Goal: Task Accomplishment & Management: Complete application form

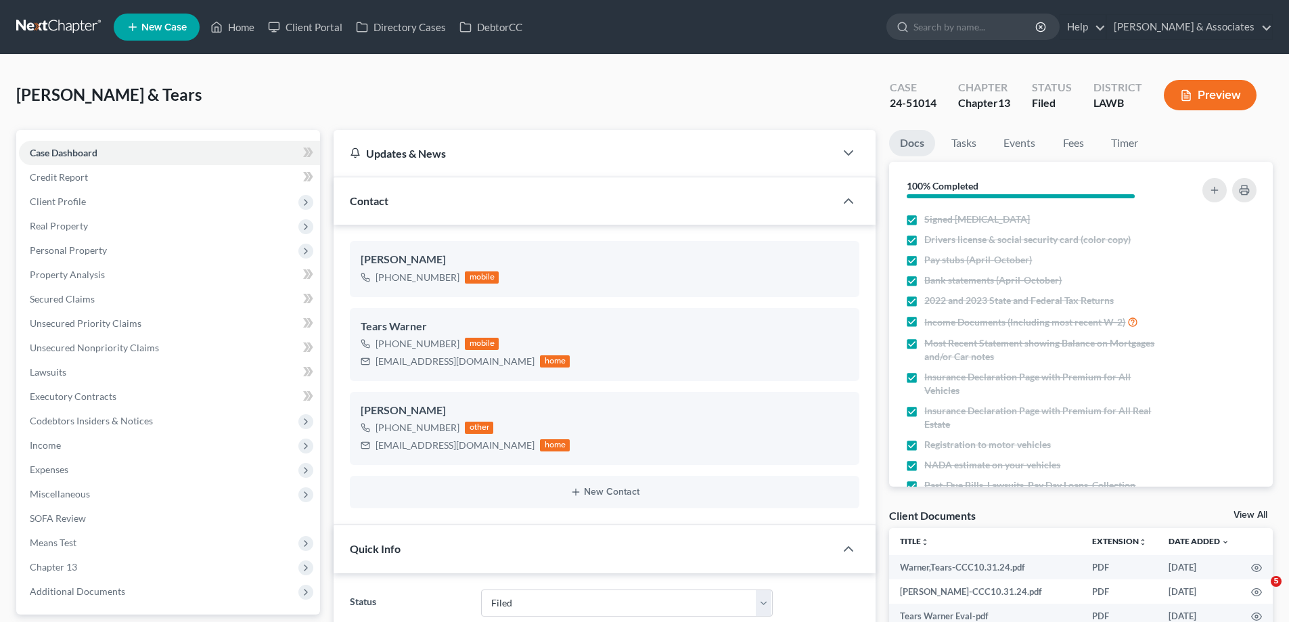
select select "8"
select select "0"
drag, startPoint x: 250, startPoint y: 416, endPoint x: 206, endPoint y: 173, distance: 246.8
click at [156, 27] on span "New Case" at bounding box center [163, 27] width 45 height 10
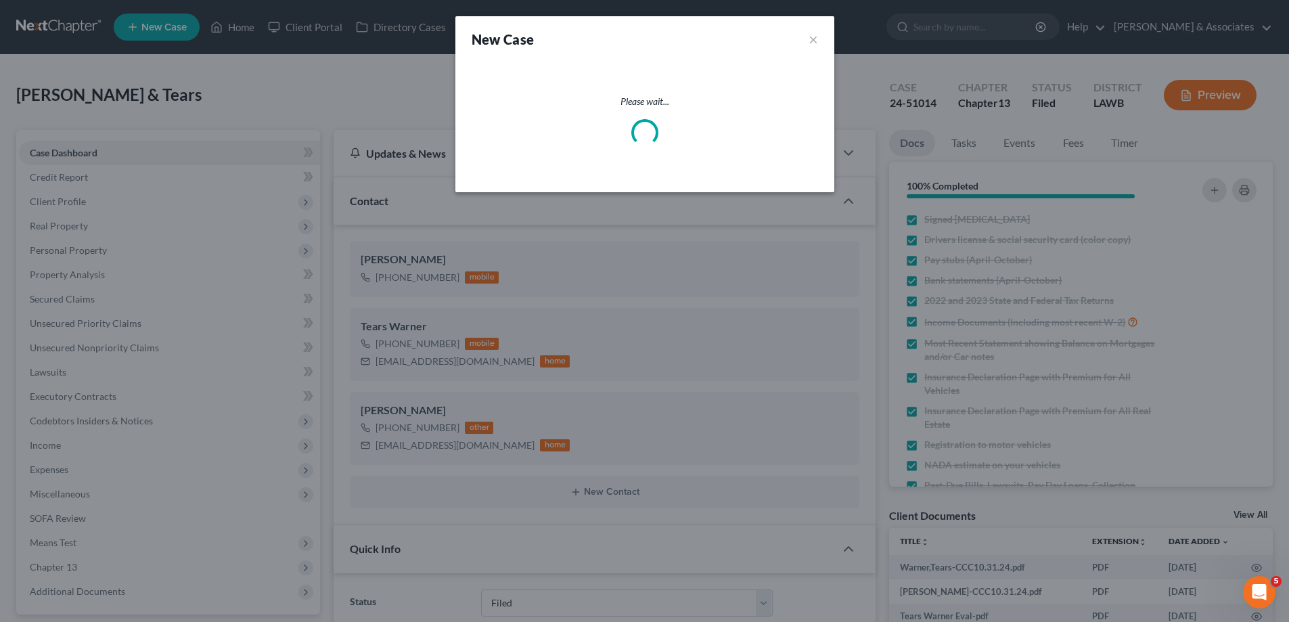
scroll to position [3149, 0]
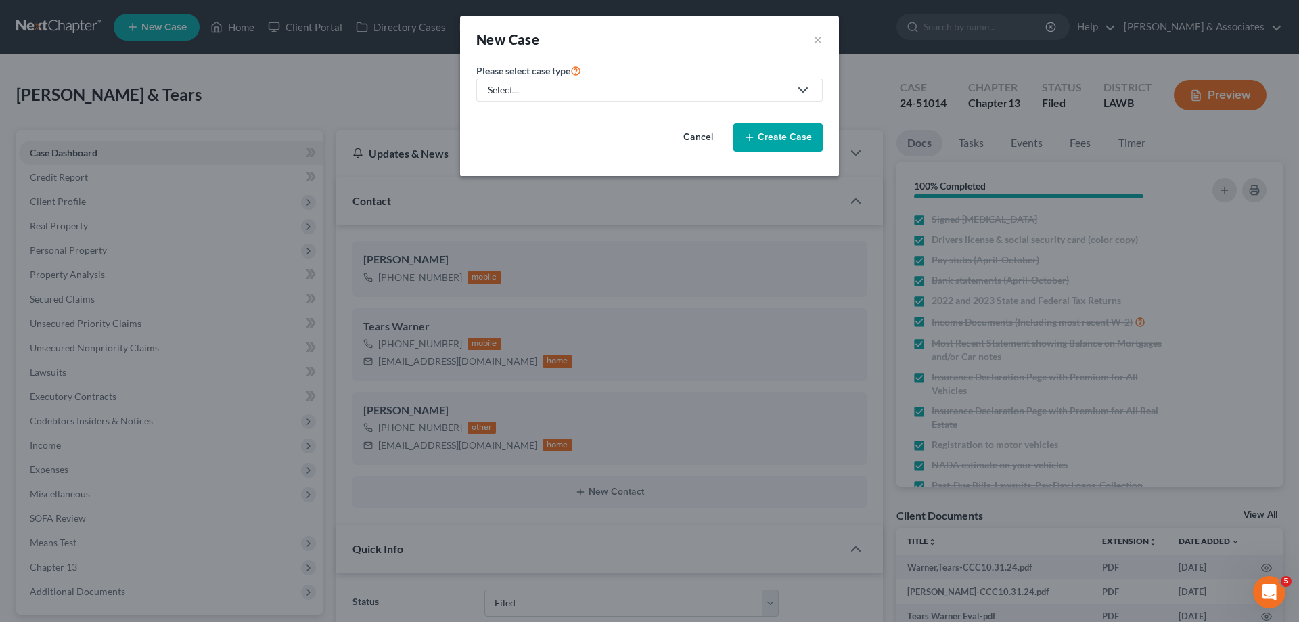
drag, startPoint x: 572, startPoint y: 83, endPoint x: 552, endPoint y: 102, distance: 27.8
click at [573, 87] on div "Select..." at bounding box center [639, 90] width 302 height 14
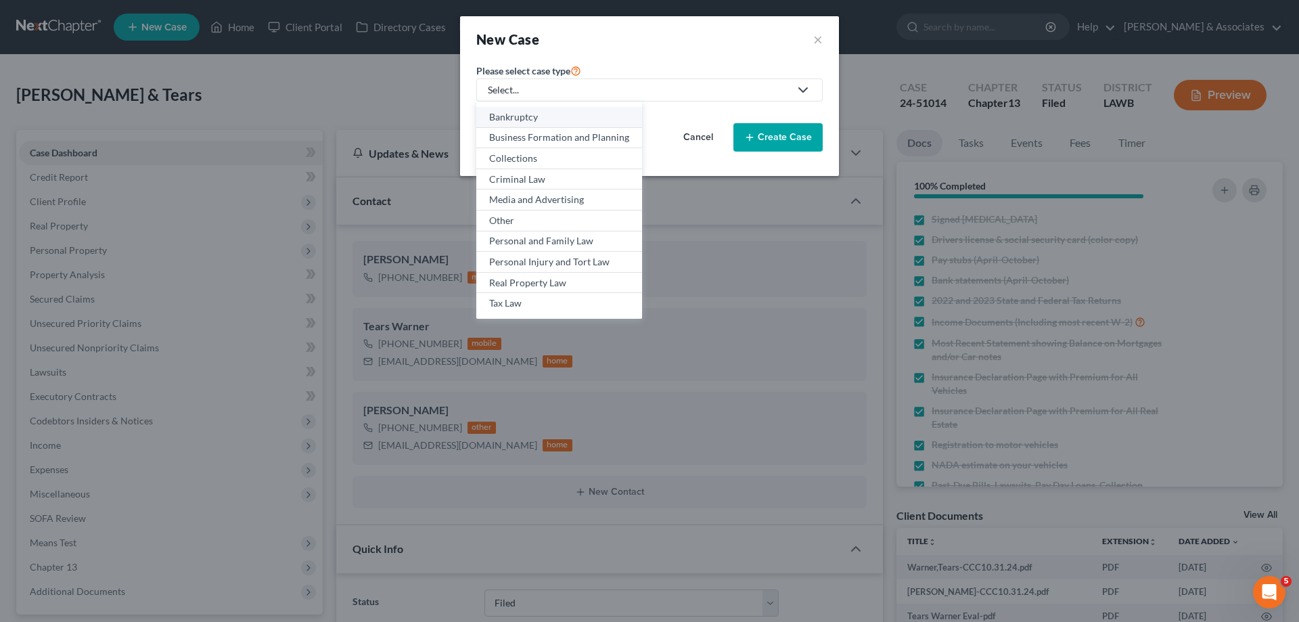
click at [531, 114] on div "Bankruptcy" at bounding box center [559, 117] width 140 height 14
select select "35"
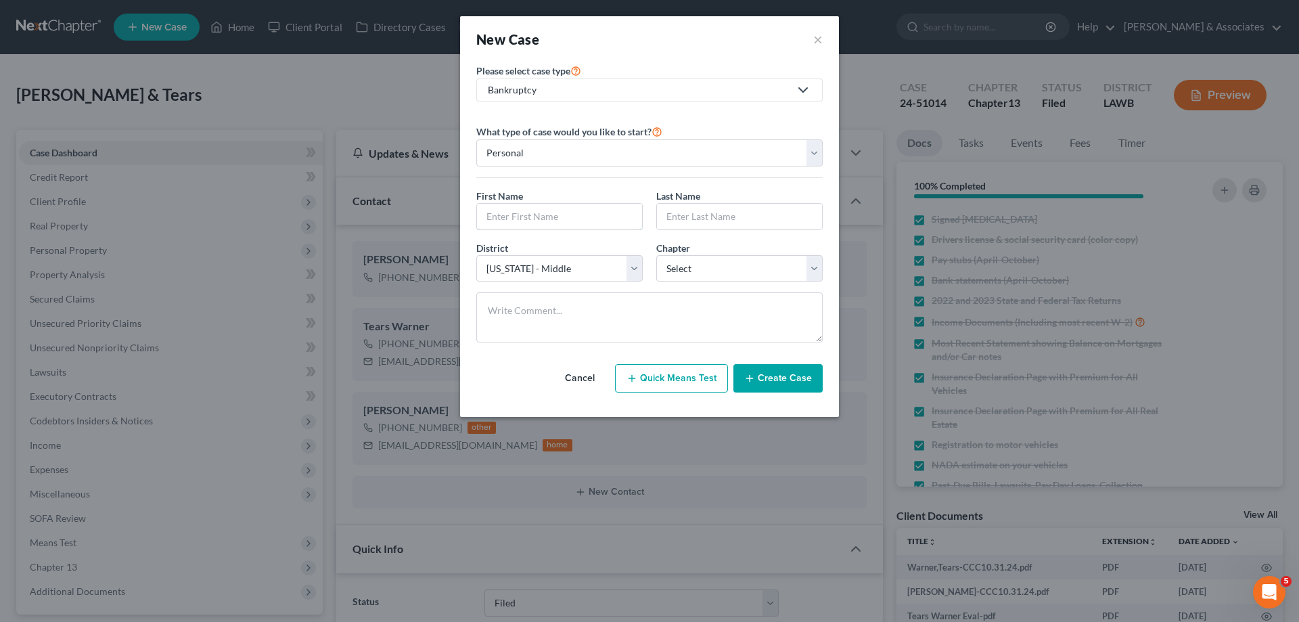
drag, startPoint x: 551, startPoint y: 217, endPoint x: 828, endPoint y: 204, distance: 277.8
click at [558, 216] on input "text" at bounding box center [559, 217] width 165 height 26
type input "Lanquois"
type input "[PERSON_NAME]"
select select "3"
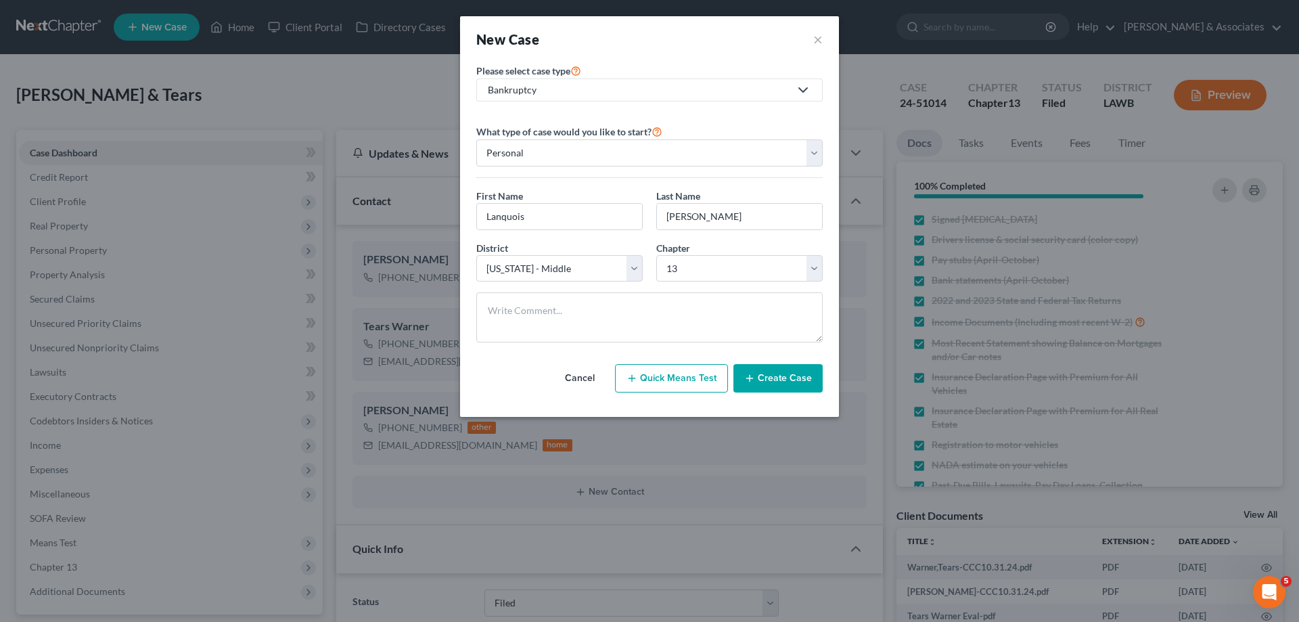
click at [768, 375] on button "Create Case" at bounding box center [778, 378] width 89 height 28
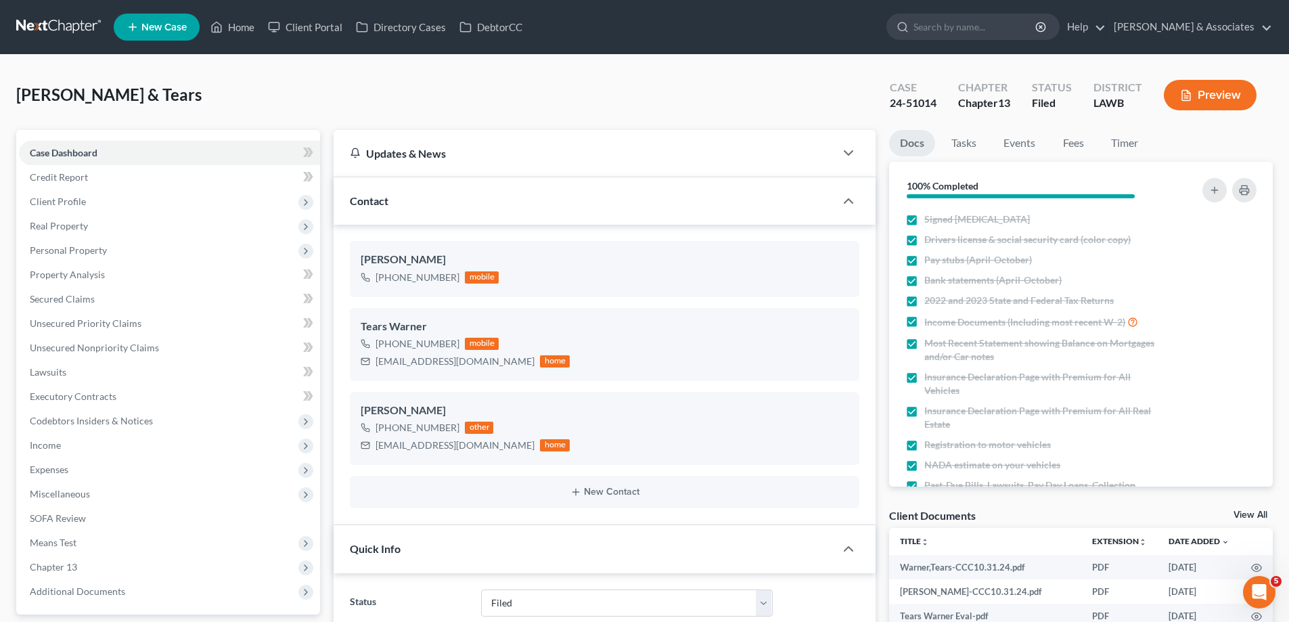
scroll to position [3163, 0]
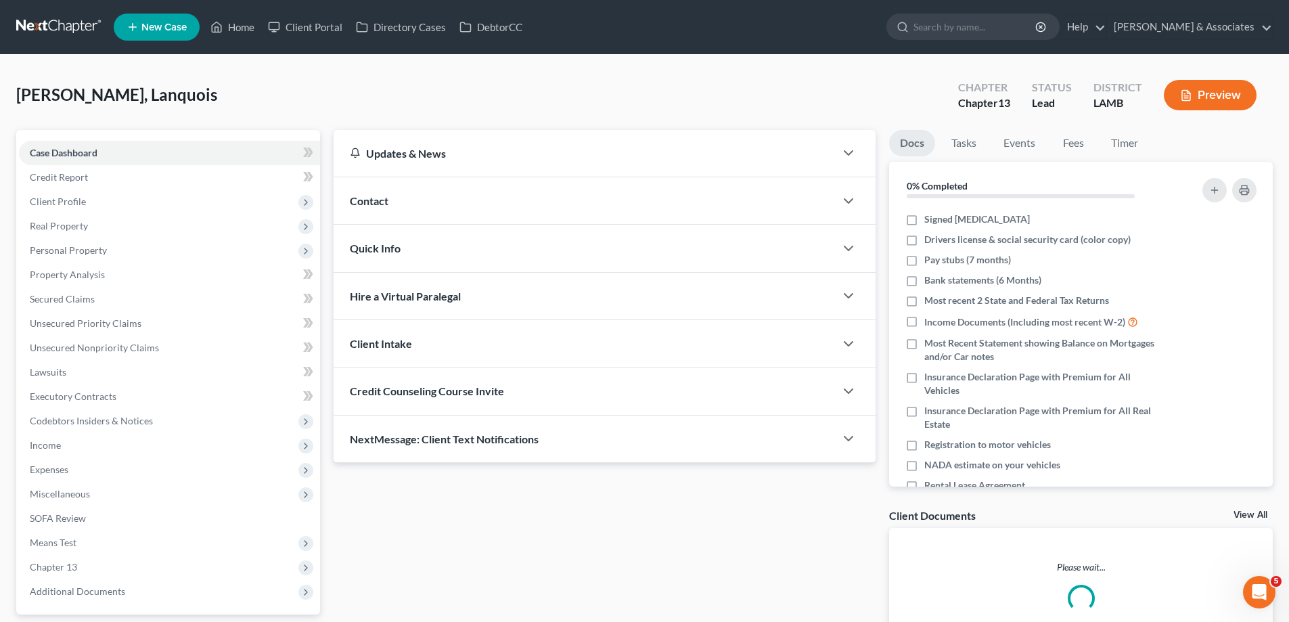
click at [515, 200] on div "Contact" at bounding box center [585, 200] width 502 height 47
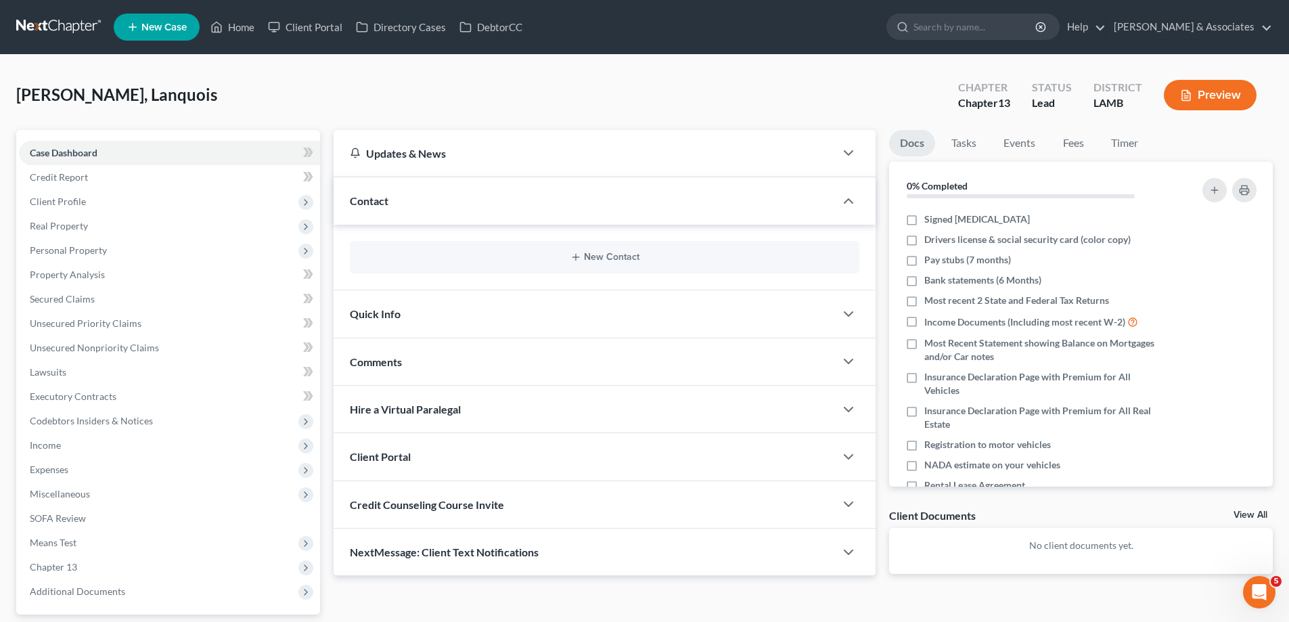
click at [590, 271] on div "New Contact" at bounding box center [605, 257] width 510 height 32
click at [598, 258] on button "New Contact" at bounding box center [605, 257] width 488 height 11
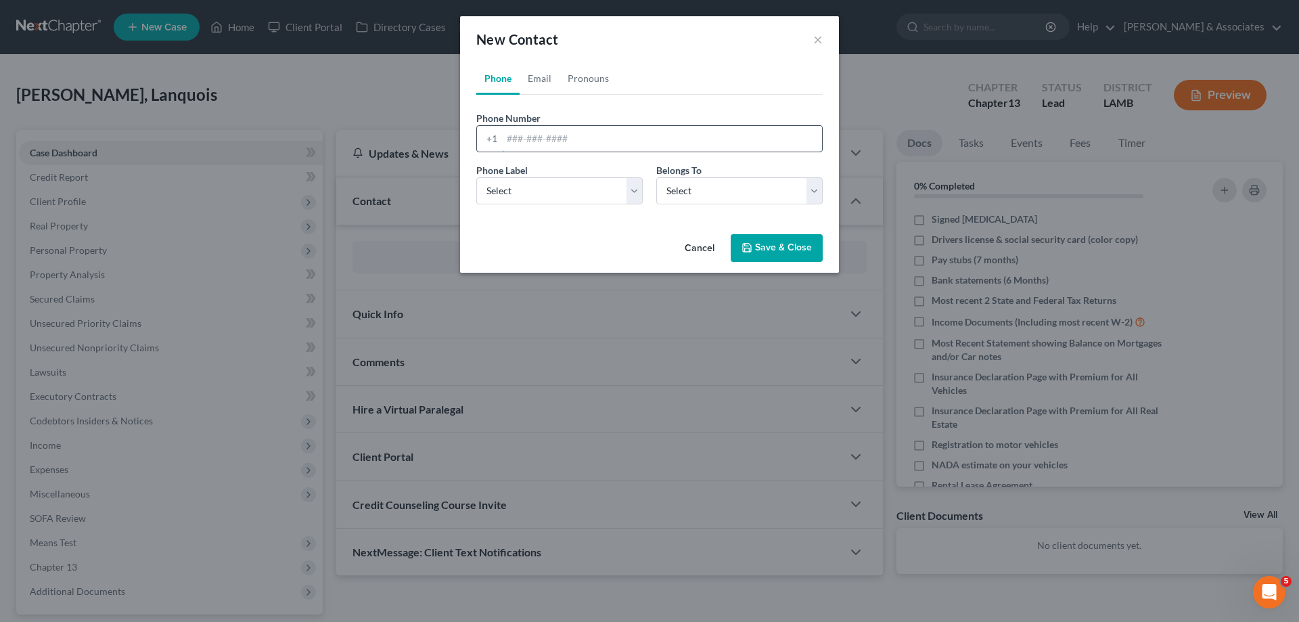
click at [537, 150] on input "tel" at bounding box center [662, 139] width 320 height 26
paste input "[PHONE_NUMBER]"
type input "[PHONE_NUMBER]"
drag, startPoint x: 515, startPoint y: 208, endPoint x: 525, endPoint y: 202, distance: 11.8
click at [519, 208] on div "Phone Label * Select Mobile Home Work Other Belongs To * Select Client Other" at bounding box center [650, 189] width 360 height 52
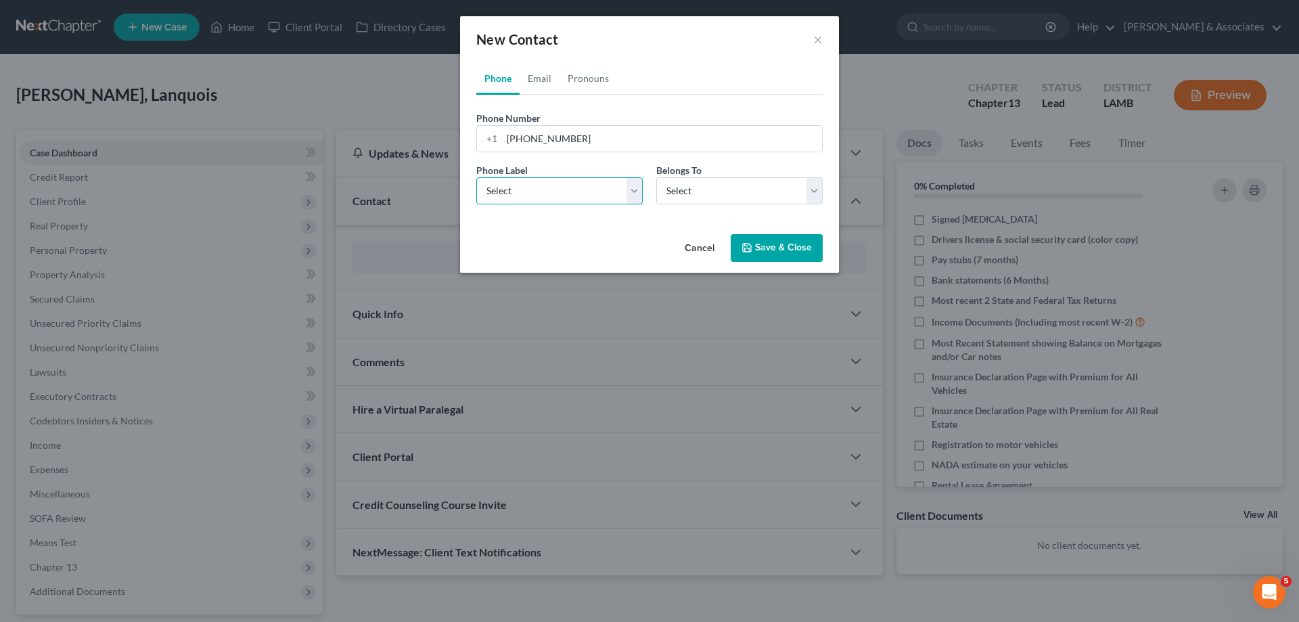
click at [531, 200] on select "Select Mobile Home Work Other" at bounding box center [559, 190] width 166 height 27
select select "0"
click at [476, 177] on select "Select Mobile Home Work Other" at bounding box center [559, 190] width 166 height 27
click at [721, 192] on select "Select Client Other" at bounding box center [740, 190] width 166 height 27
select select "0"
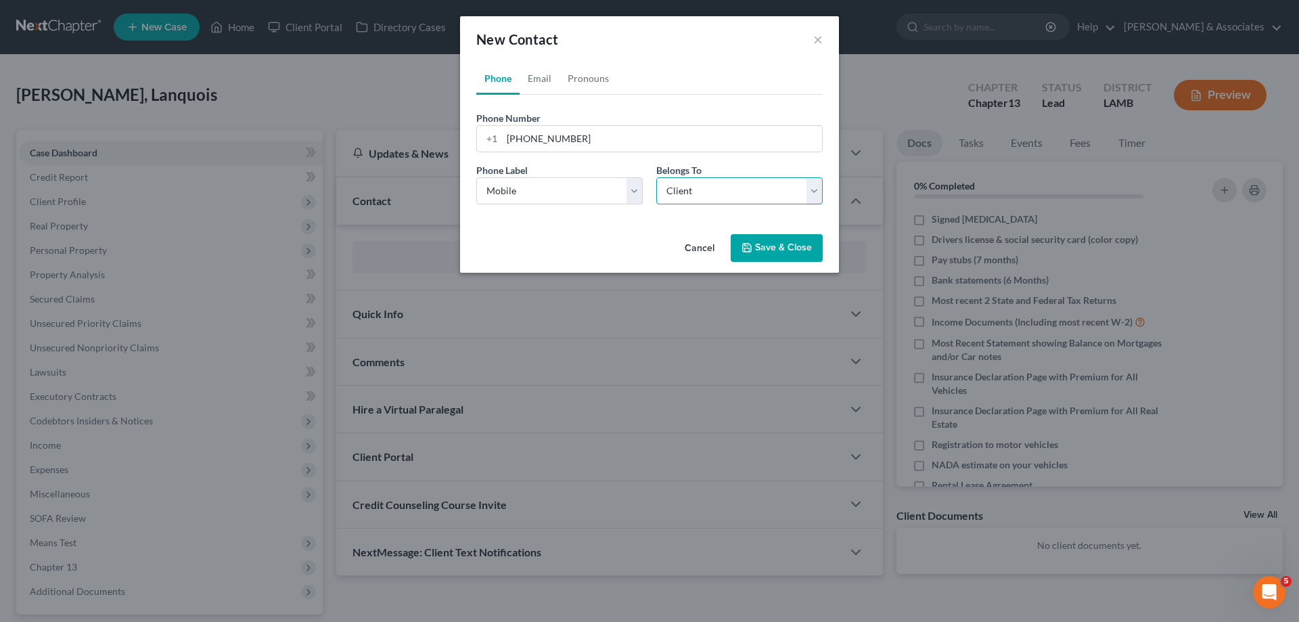
click at [657, 177] on select "Select Client Other" at bounding box center [740, 190] width 166 height 27
click at [535, 80] on link "Email" at bounding box center [540, 78] width 40 height 32
click at [552, 142] on input "email" at bounding box center [662, 139] width 320 height 26
paste input "[EMAIL_ADDRESS][DOMAIN_NAME]"
type input "[EMAIL_ADDRESS][DOMAIN_NAME]"
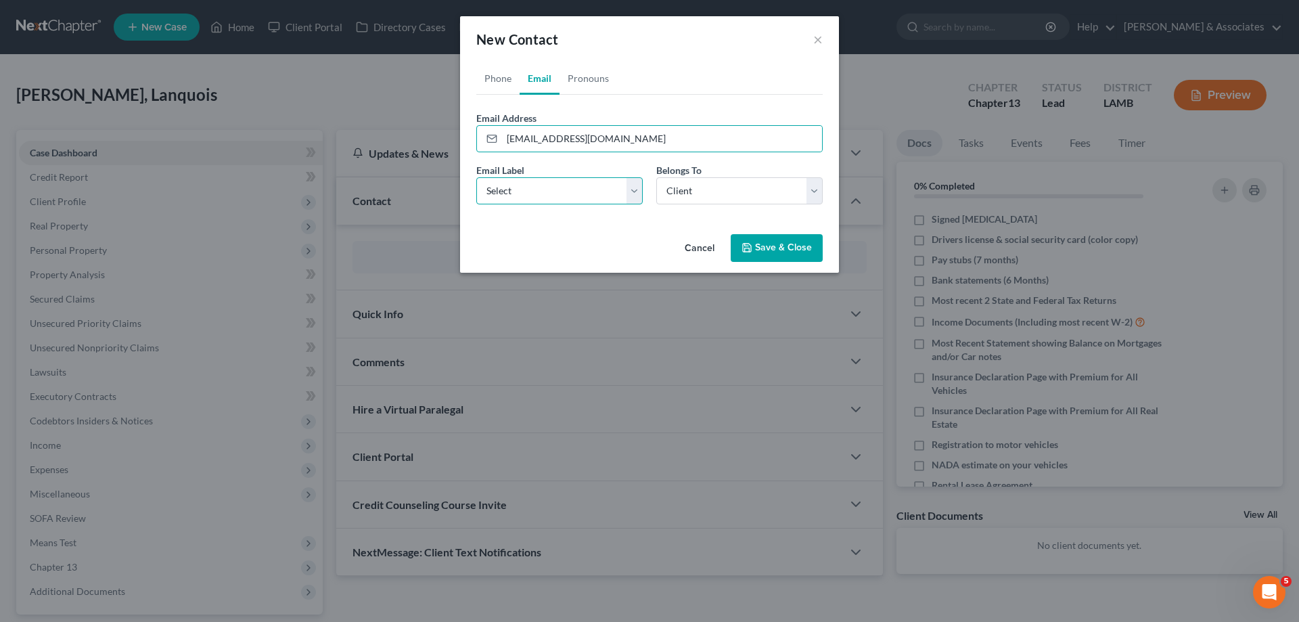
drag, startPoint x: 565, startPoint y: 185, endPoint x: 566, endPoint y: 204, distance: 18.3
click at [566, 185] on select "Select Home Work Other" at bounding box center [559, 190] width 166 height 27
select select "0"
click at [476, 177] on select "Select Home Work Other" at bounding box center [559, 190] width 166 height 27
click at [695, 200] on select "Select Client Other" at bounding box center [740, 190] width 166 height 27
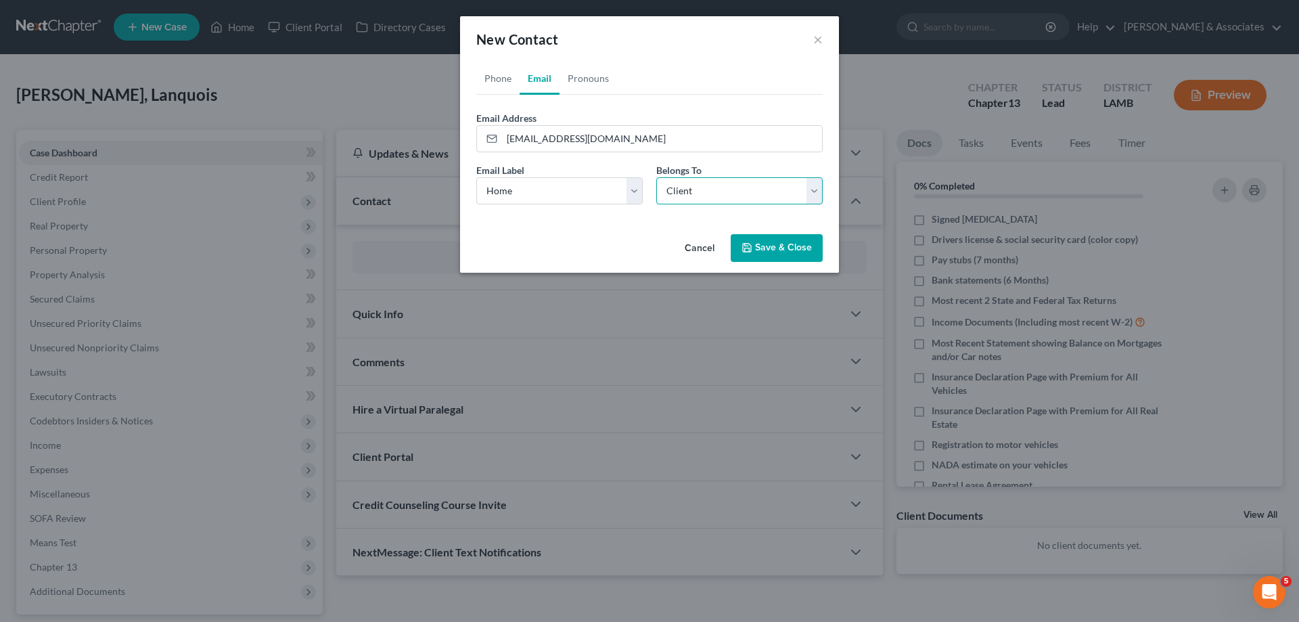
click at [657, 177] on select "Select Client Other" at bounding box center [740, 190] width 166 height 27
click at [752, 246] on icon "button" at bounding box center [747, 247] width 11 height 11
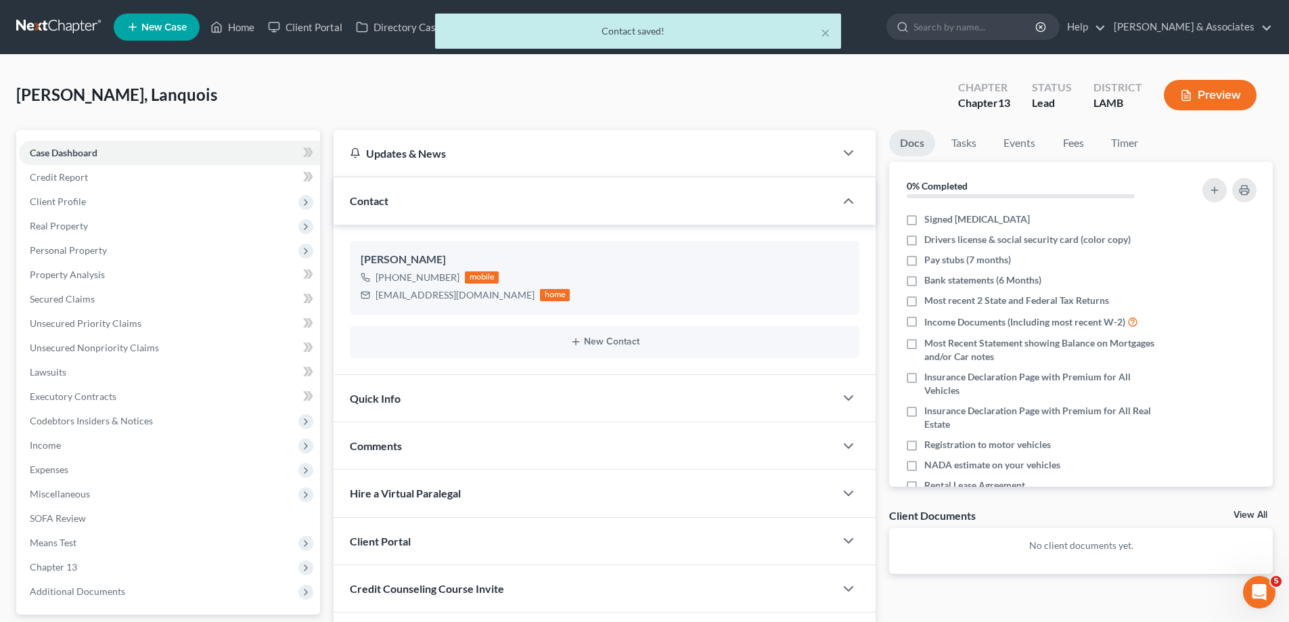
click at [405, 435] on div "Comments" at bounding box center [585, 445] width 502 height 47
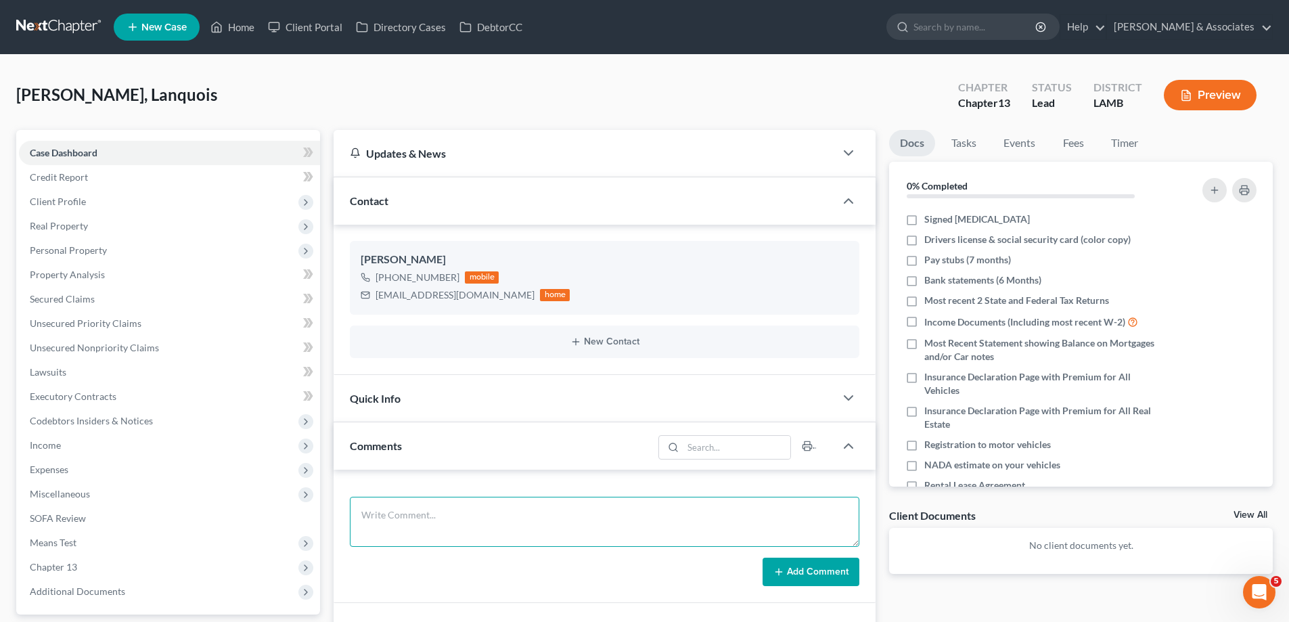
click at [395, 533] on textarea at bounding box center [605, 522] width 510 height 50
paste textarea "did eval with [PERSON_NAME] owes 55000 in Cars, GMC is eligible for cram down, …"
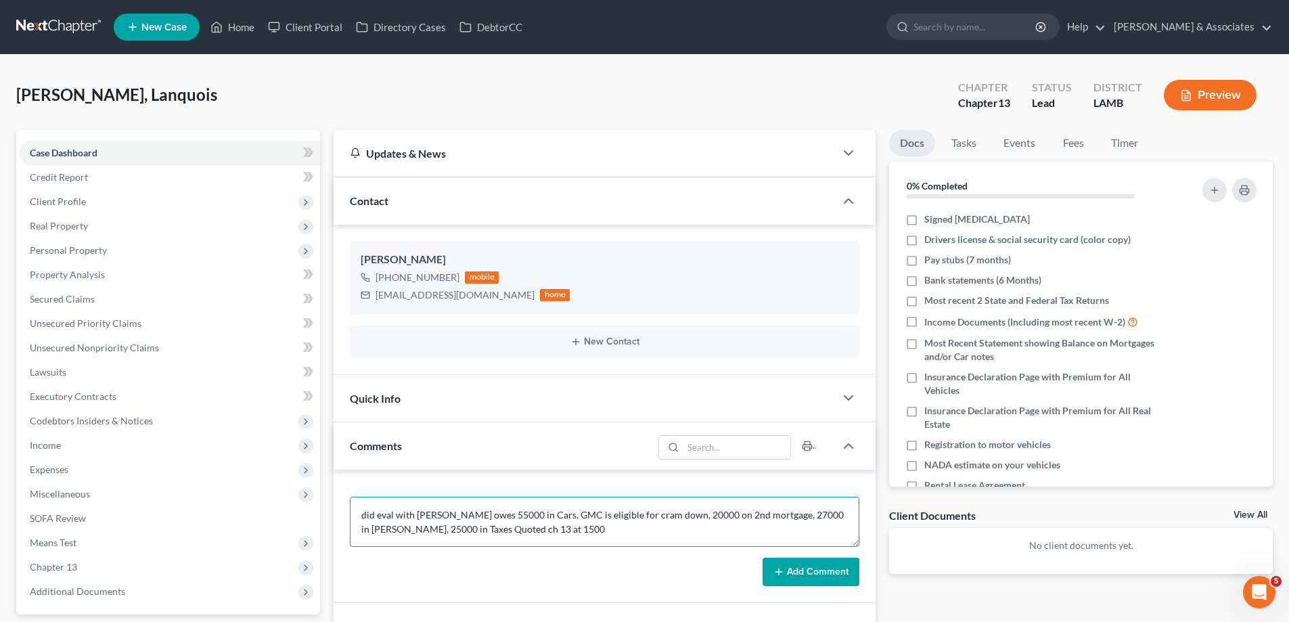
click at [568, 535] on textarea "did eval with [PERSON_NAME] owes 55000 in Cars, GMC is eligible for cram down, …" at bounding box center [605, 522] width 510 height 50
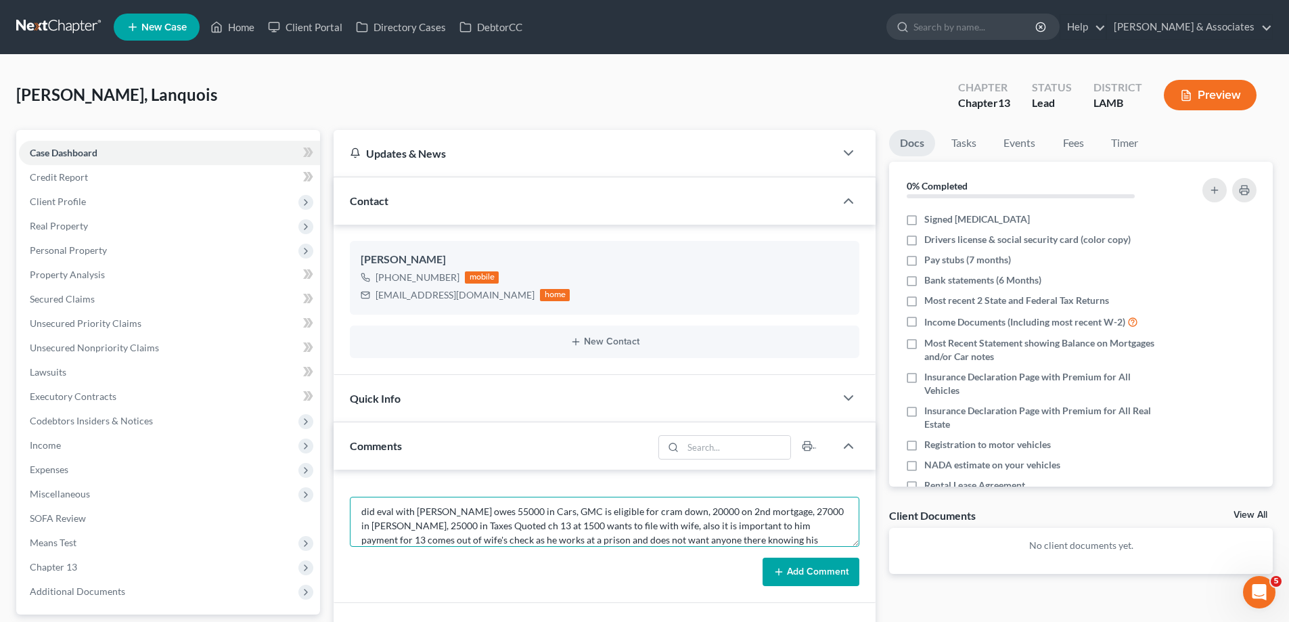
type textarea "did eval with [PERSON_NAME] owes 55000 in Cars, GMC is eligible for cram down, …"
click at [834, 571] on button "Add Comment" at bounding box center [811, 572] width 97 height 28
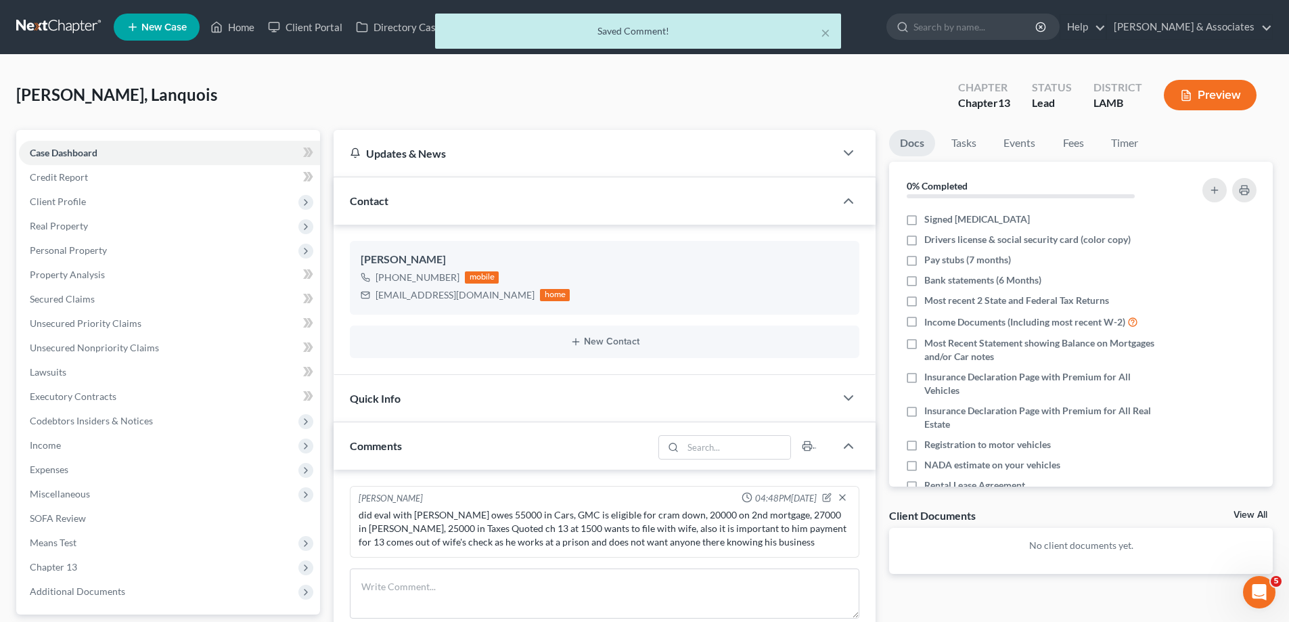
scroll to position [0, 0]
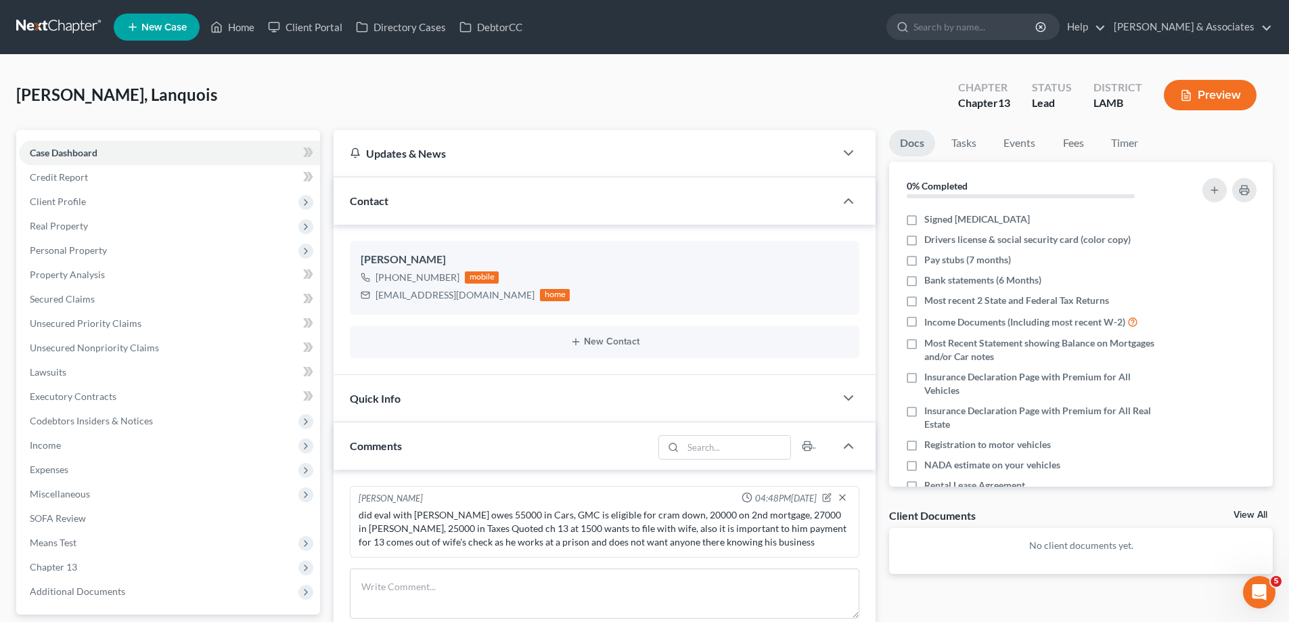
click at [1250, 511] on link "View All" at bounding box center [1251, 514] width 34 height 9
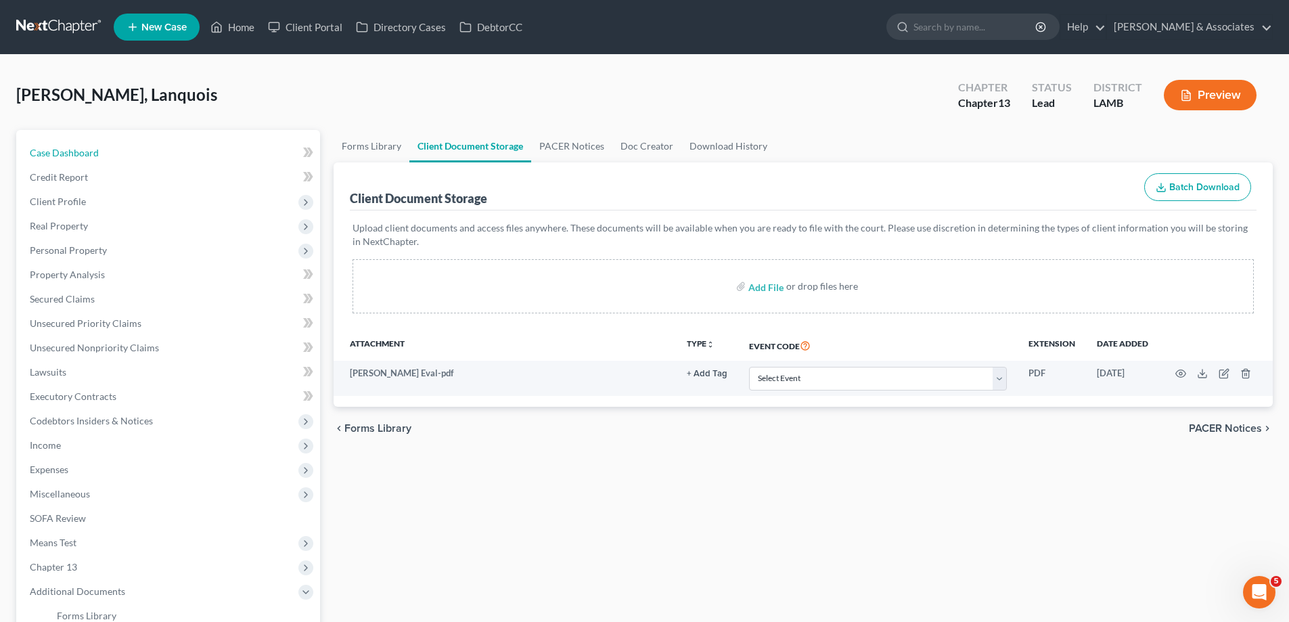
drag, startPoint x: 65, startPoint y: 154, endPoint x: 1080, endPoint y: 129, distance: 1014.9
click at [65, 154] on span "Case Dashboard" at bounding box center [64, 153] width 69 height 12
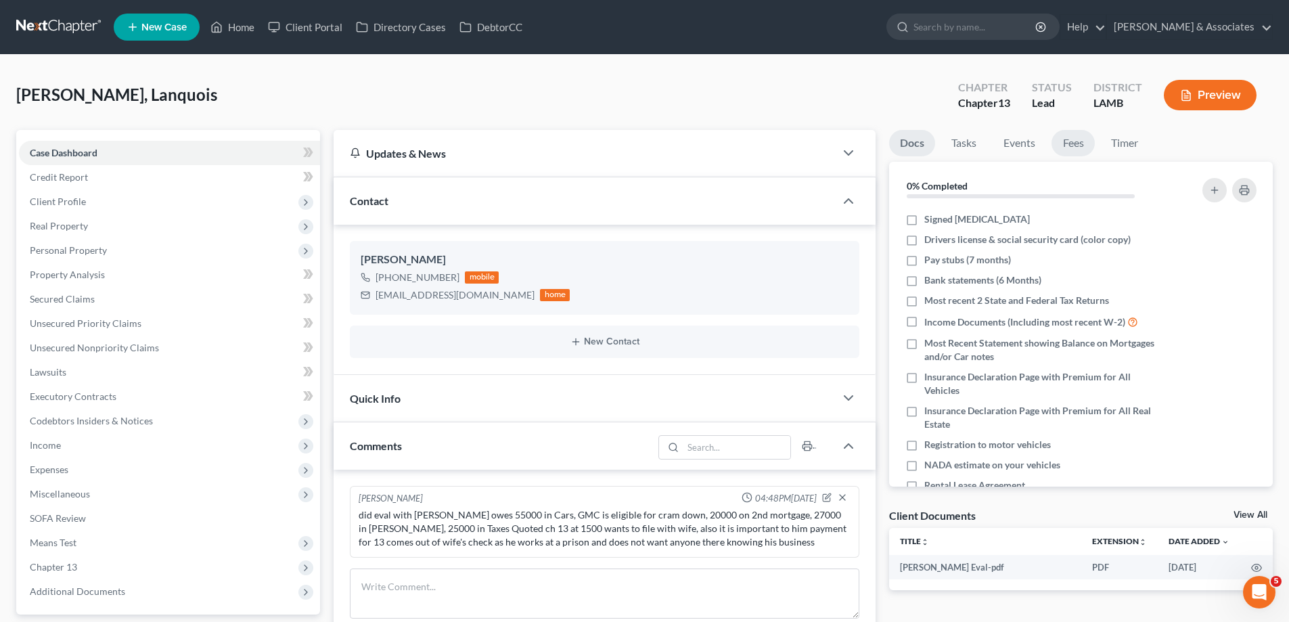
click at [1071, 143] on link "Fees" at bounding box center [1073, 143] width 43 height 26
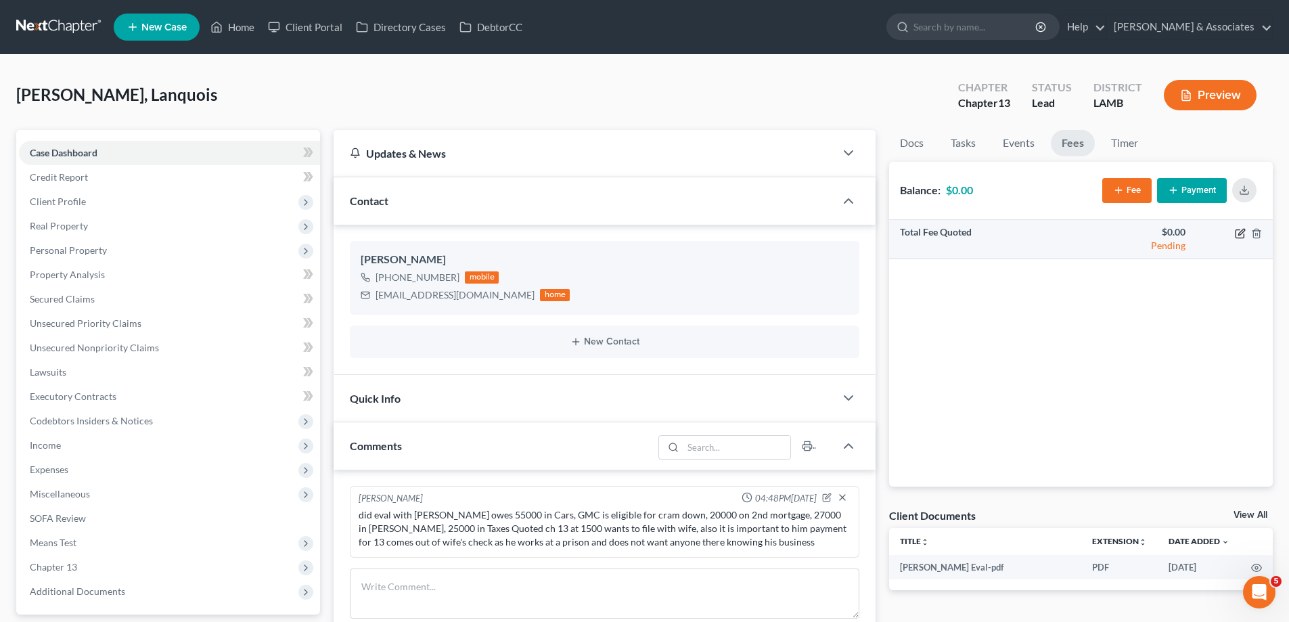
click at [1236, 234] on icon "button" at bounding box center [1240, 233] width 8 height 8
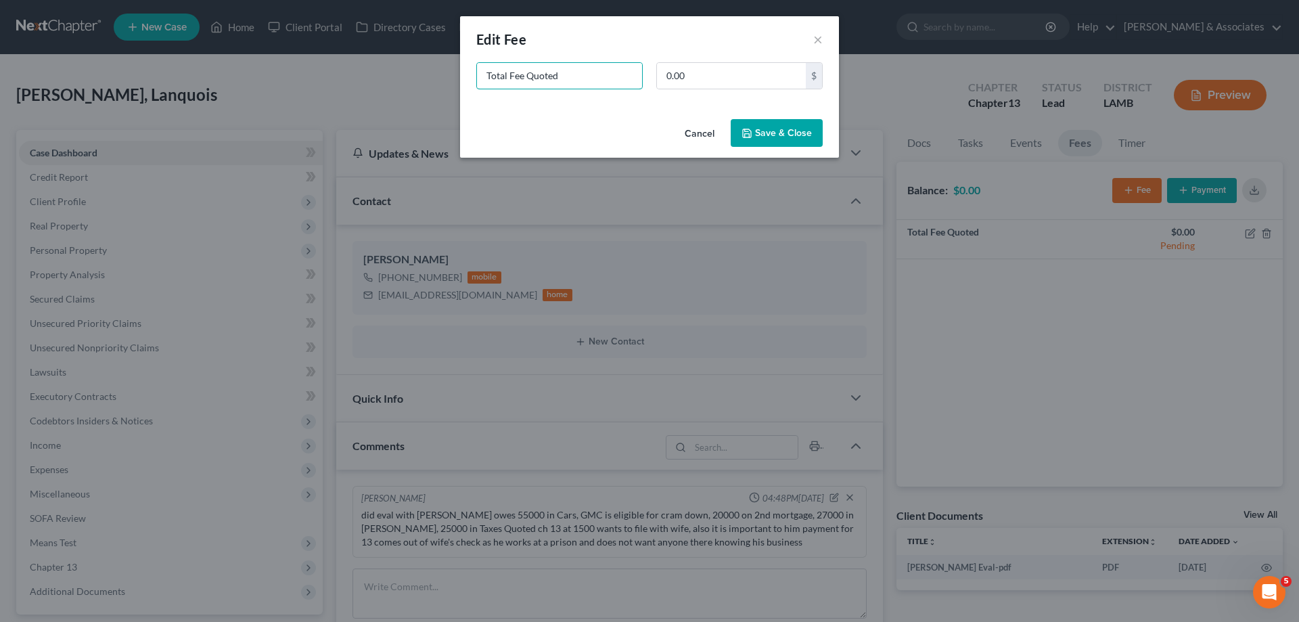
drag, startPoint x: 569, startPoint y: 67, endPoint x: 375, endPoint y: 45, distance: 195.4
click at [450, 70] on div "New Fee Edit Fee × Total Fee Quoted 0.00 $ Cancel Save & Close" at bounding box center [649, 311] width 1299 height 622
type input "ch 13"
type input "1,500"
click at [785, 135] on button "Save & Close" at bounding box center [777, 133] width 92 height 28
